Goal: Information Seeking & Learning: Learn about a topic

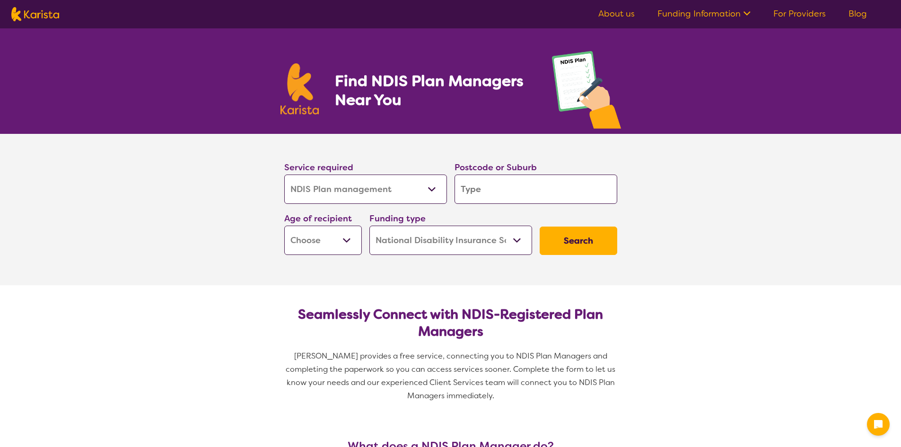
select select "NDIS Plan management"
select select "NDIS"
select select "NDIS Plan management"
select select "NDIS"
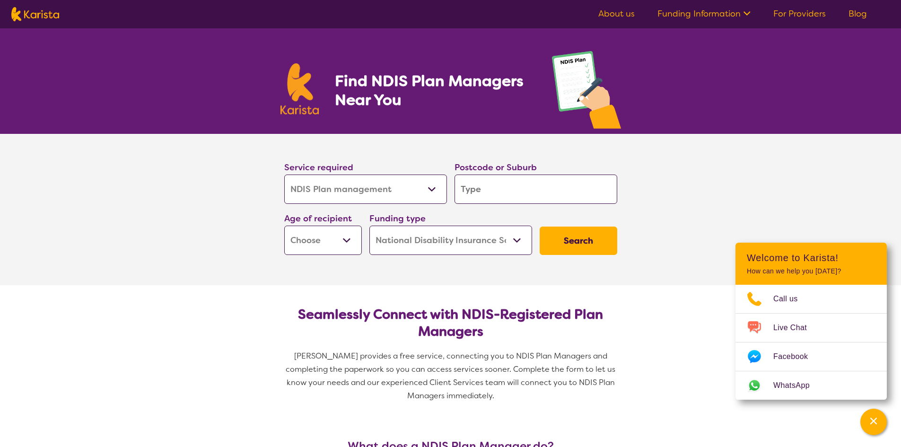
click at [420, 189] on select "Allied Health Assistant Assessment (ADHD or Autism) Behaviour support Counselli…" at bounding box center [365, 189] width 163 height 29
select select "NDIS Support Coordination"
click at [284, 175] on select "Allied Health Assistant Assessment (ADHD or Autism) Behaviour support Counselli…" at bounding box center [365, 189] width 163 height 29
select select "NDIS Support Coordination"
click at [477, 199] on input "search" at bounding box center [536, 189] width 163 height 29
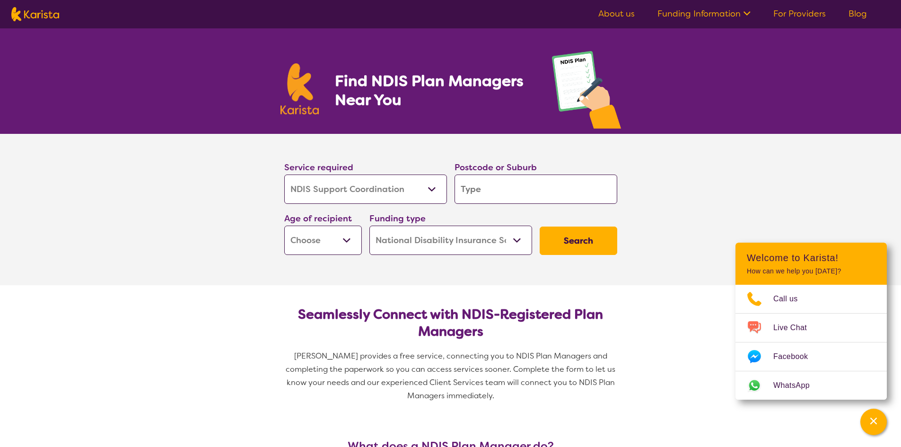
type input "b"
type input "br"
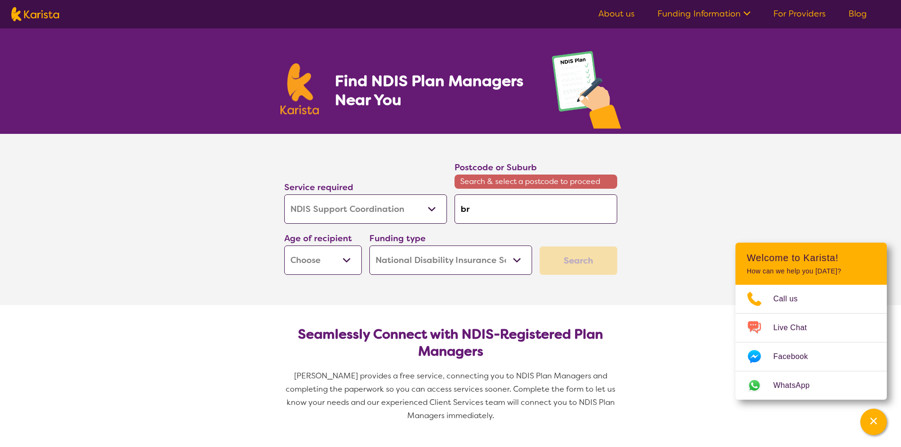
type input "bra"
type input "bray"
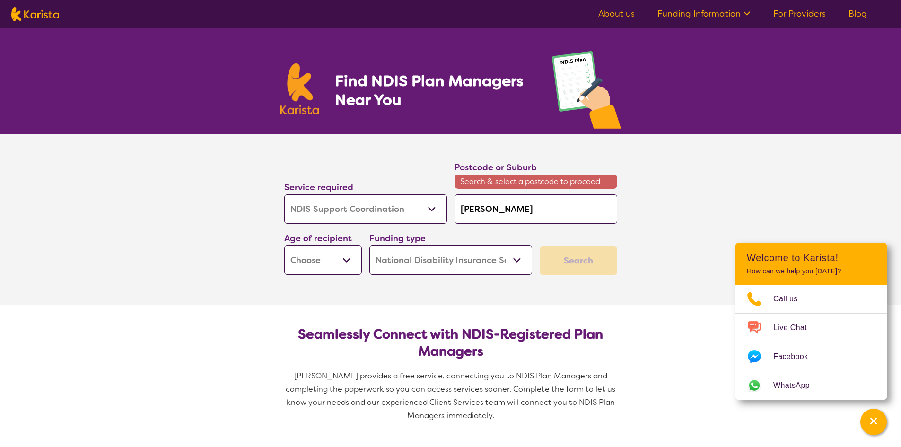
type input "bray"
type input "bray p"
type input "bray pa"
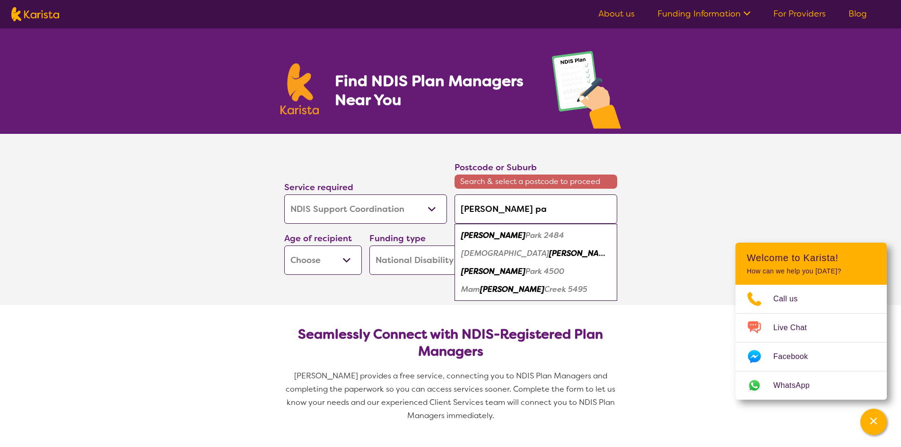
type input "bray par"
type input "bray park"
click at [606, 272] on em "4500" at bounding box center [616, 271] width 20 height 10
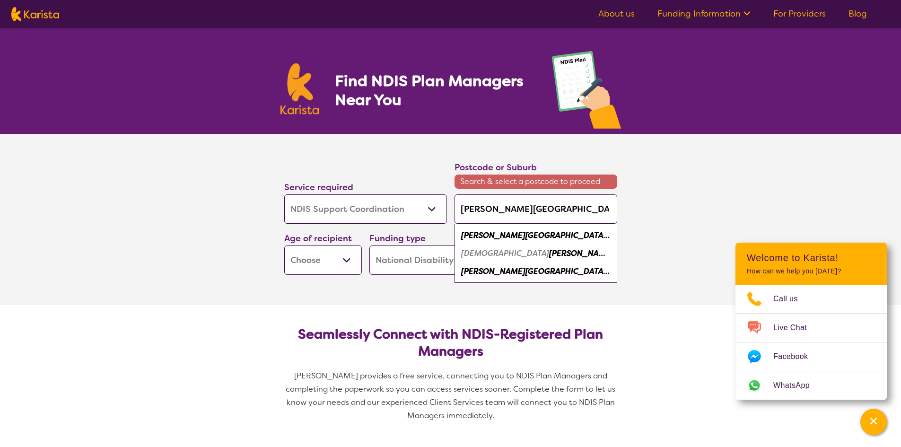
type input "4500"
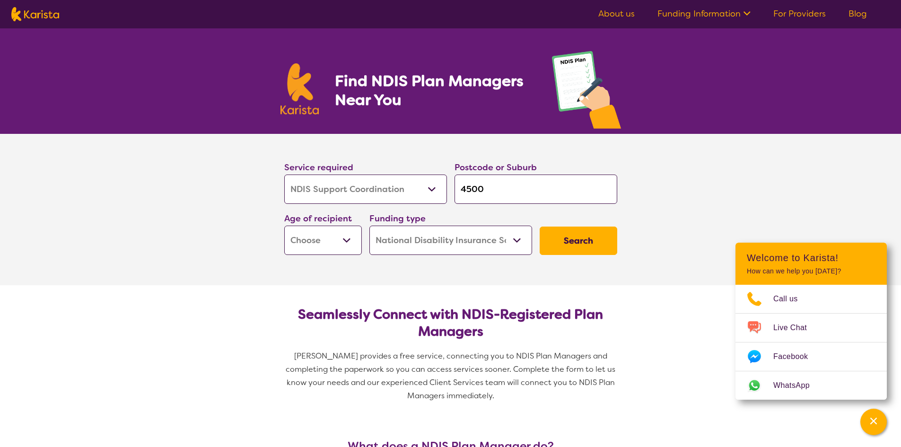
click at [340, 239] on select "Early Childhood - 0 to 9 Child - 10 to 11 Adolescent - 12 to 17 Adult - 18 to 6…" at bounding box center [323, 240] width 78 height 29
select select "CH"
click at [284, 226] on select "Early Childhood - 0 to 9 Child - 10 to 11 Adolescent - 12 to 17 Adult - 18 to 6…" at bounding box center [323, 240] width 78 height 29
select select "CH"
click at [595, 244] on button "Search" at bounding box center [579, 241] width 78 height 28
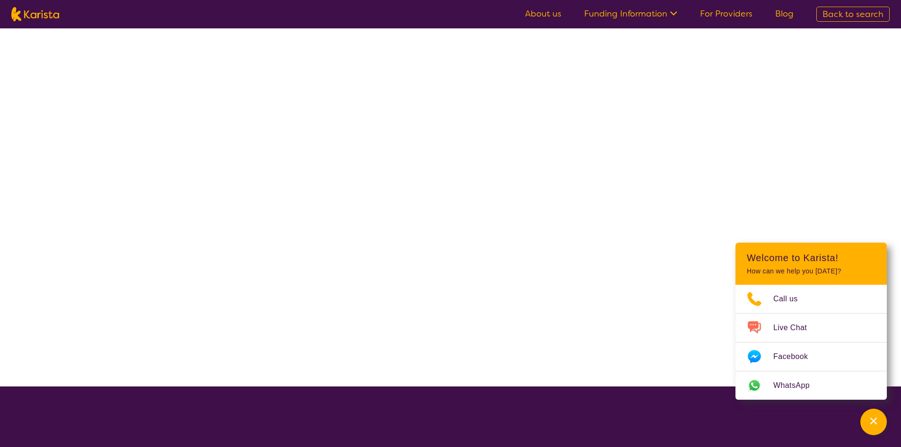
select select "NDIS"
select select "NDIS Support Coordination"
select select "CH"
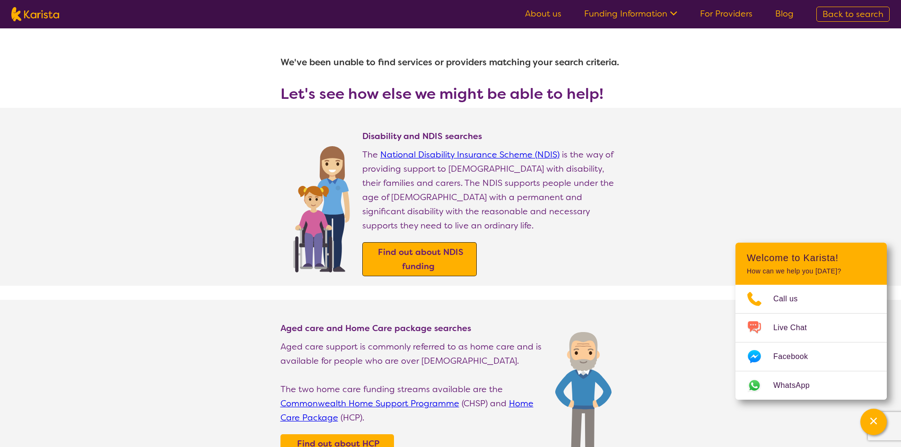
click at [423, 247] on b "Find out about NDIS funding" at bounding box center [421, 260] width 86 height 26
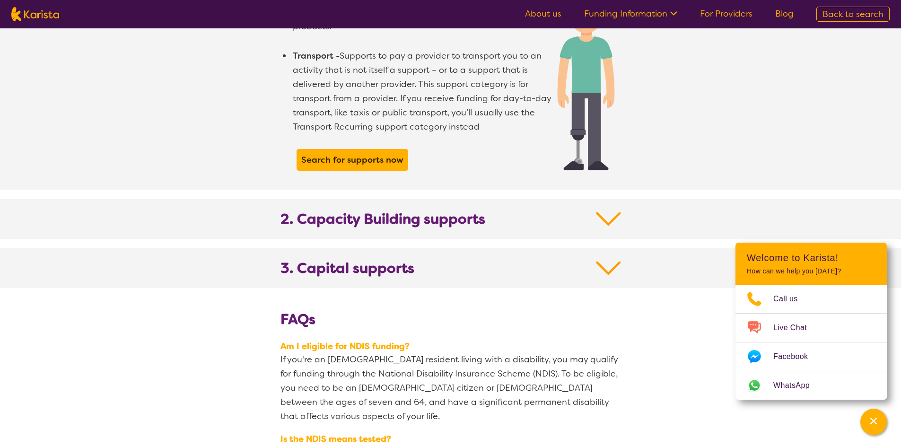
scroll to position [899, 0]
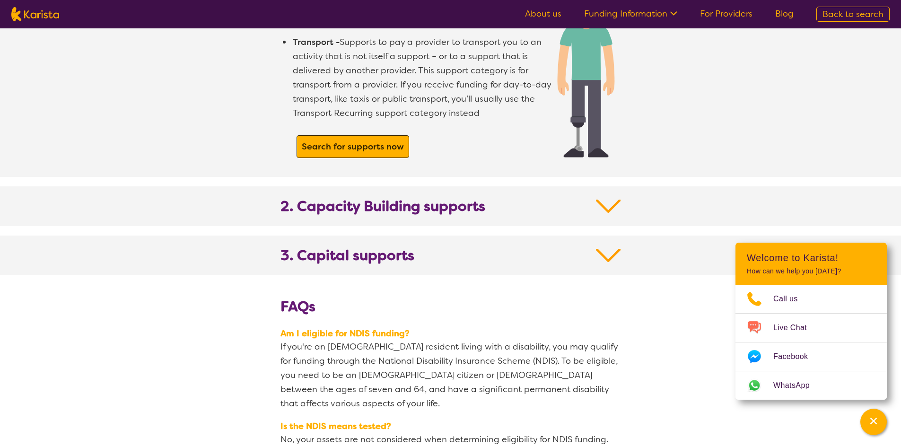
click at [352, 141] on b "Search for supports now" at bounding box center [353, 146] width 102 height 11
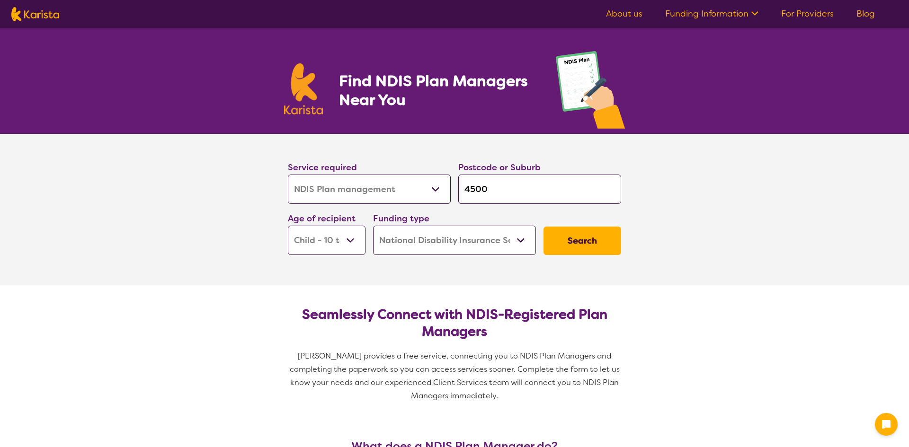
select select "NDIS Plan management"
select select "CH"
select select "NDIS"
select select "NDIS Plan management"
select select "CH"
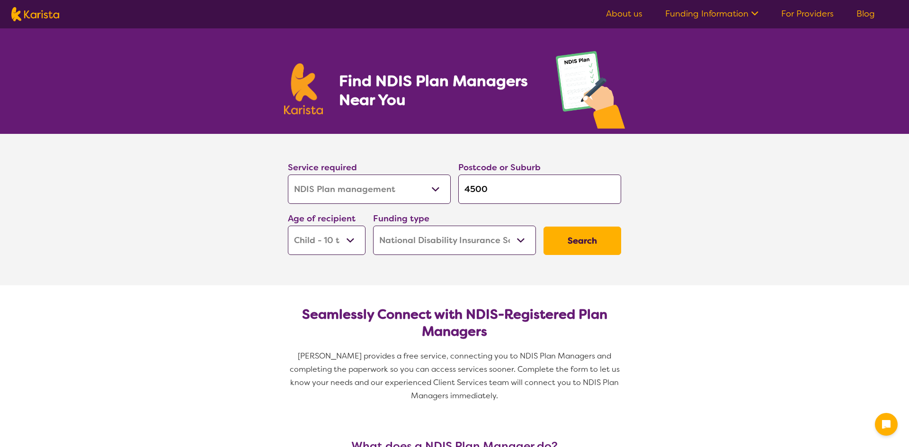
select select "NDIS"
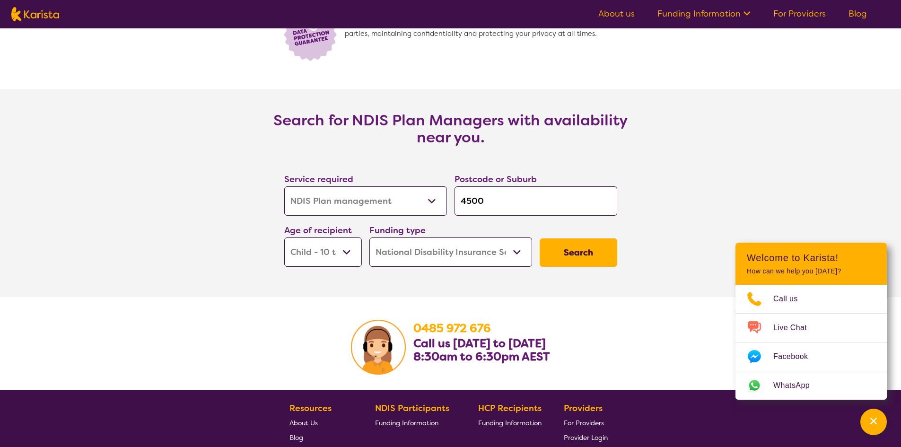
scroll to position [1562, 0]
